Goal: Task Accomplishment & Management: Manage account settings

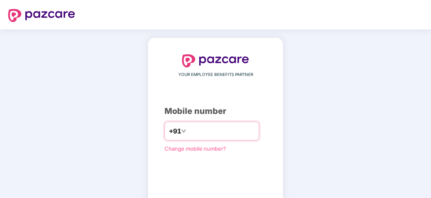
type input "**********"
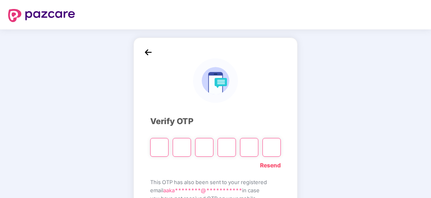
type input "*"
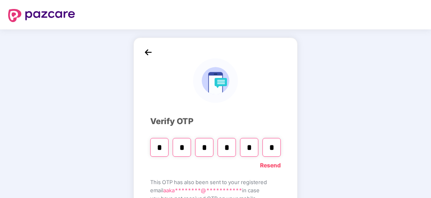
type input "*"
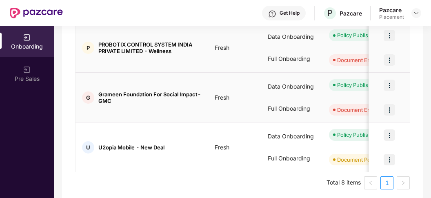
scroll to position [385, 0]
